Goal: Check status: Check status

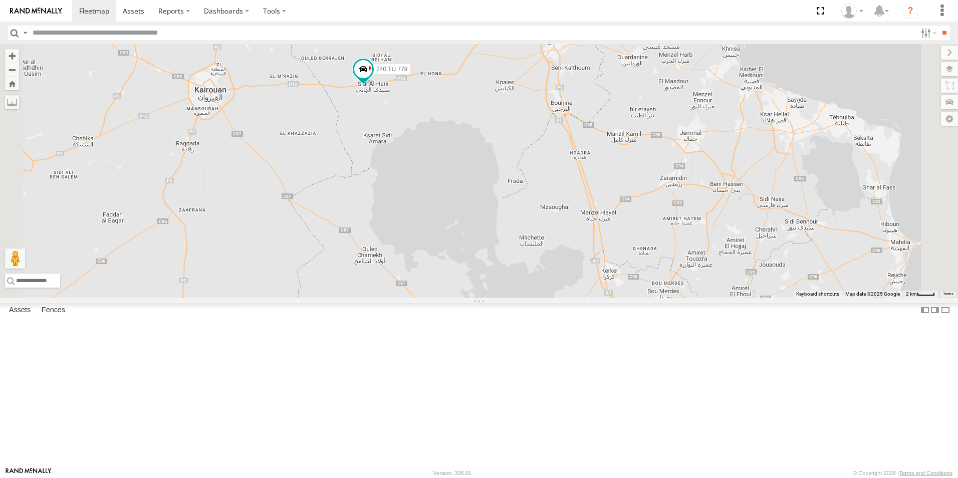
drag, startPoint x: 590, startPoint y: 146, endPoint x: 536, endPoint y: 238, distance: 106.9
click at [536, 238] on div "241 TU 2027 246 TU 8284 245 TU 9066 234 TU 2630 240 TU 779" at bounding box center [479, 170] width 958 height 253
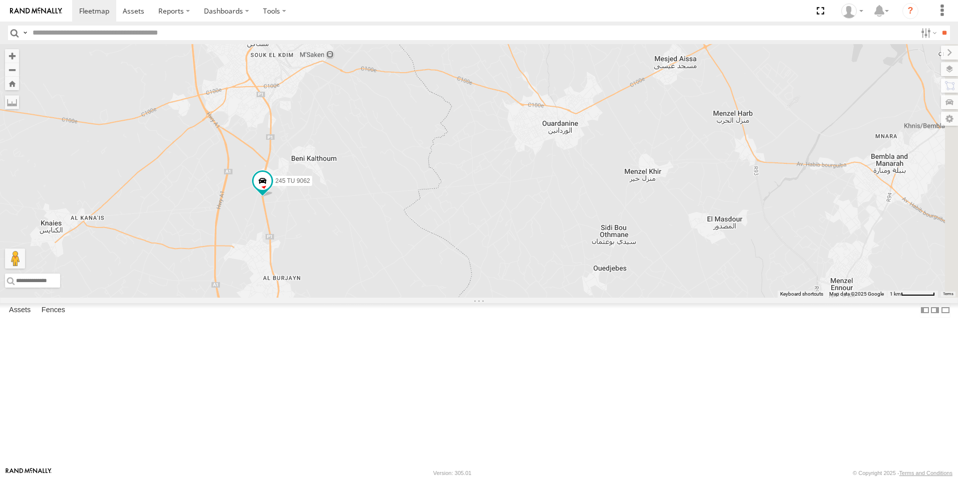
drag, startPoint x: 675, startPoint y: 156, endPoint x: 481, endPoint y: 278, distance: 228.8
click at [481, 278] on div "245 TU 9062" at bounding box center [479, 170] width 958 height 253
click at [419, 271] on div "245 TU 9062" at bounding box center [479, 170] width 958 height 253
click at [312, 186] on label "245 TU 9062" at bounding box center [290, 181] width 45 height 10
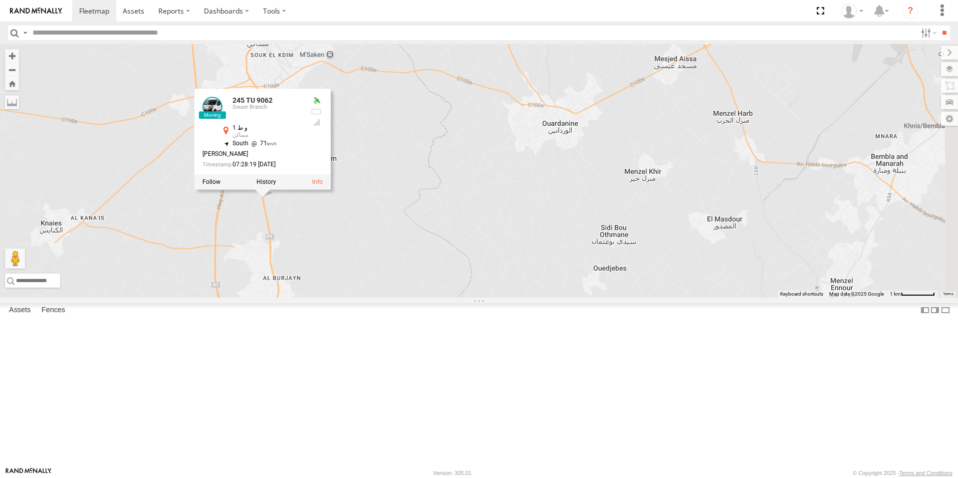
click at [454, 293] on div "245 TU 9062 245 TU 9062 [GEOGRAPHIC_DATA] و ط 1 مساكن 35.68924 , 10.57667 South…" at bounding box center [479, 170] width 958 height 253
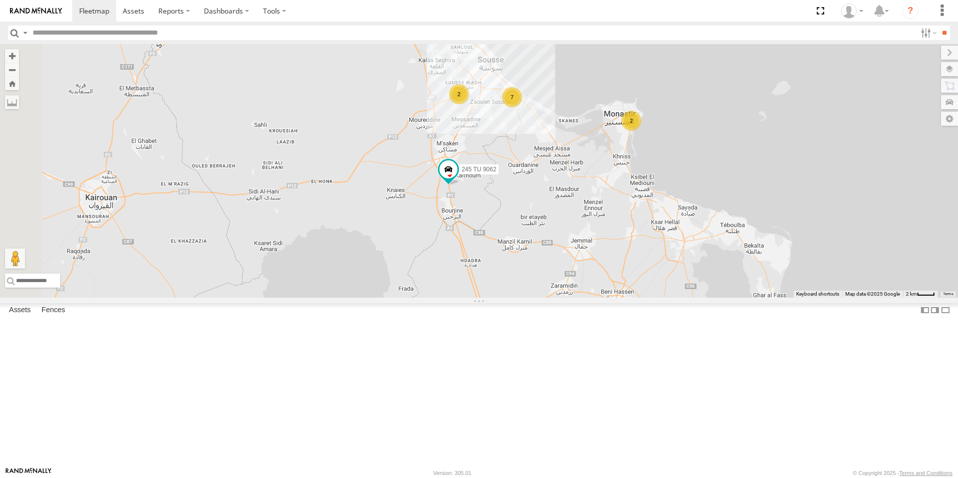
drag, startPoint x: 464, startPoint y: 230, endPoint x: 598, endPoint y: 233, distance: 133.8
click at [598, 233] on div "245 TU 9062 234 TU 2630 2 7 2" at bounding box center [479, 170] width 958 height 253
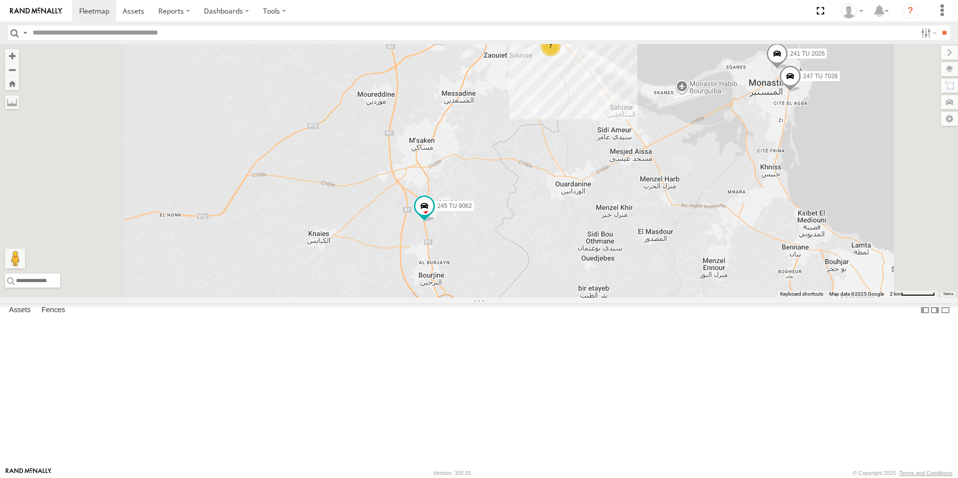
click at [489, 28] on span "240 TU 779" at bounding box center [473, 24] width 32 height 7
